Goal: Find specific page/section: Find specific page/section

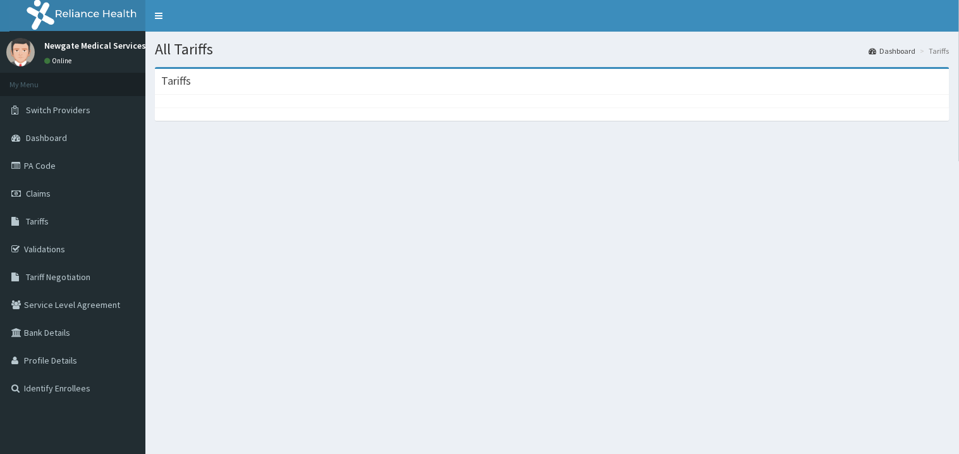
click at [521, 204] on section "Tariffs" at bounding box center [552, 137] width 814 height 158
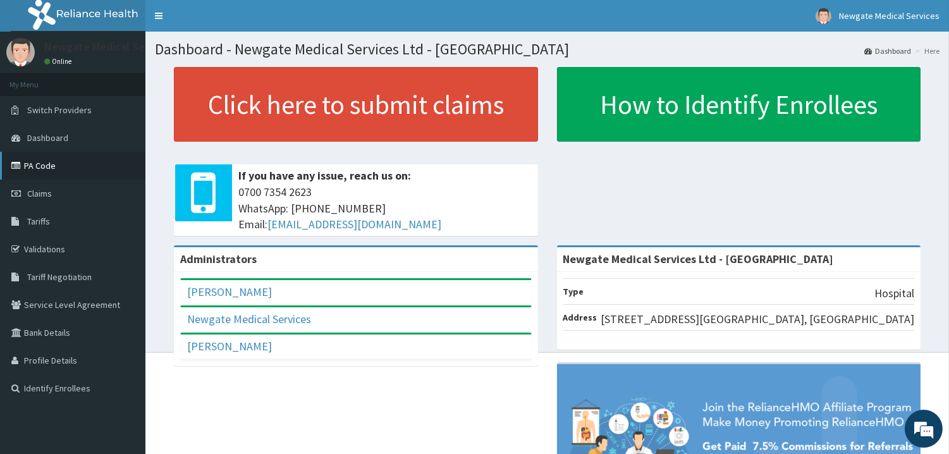
click at [40, 167] on link "PA Code" at bounding box center [72, 166] width 145 height 28
